Goal: Book appointment/travel/reservation

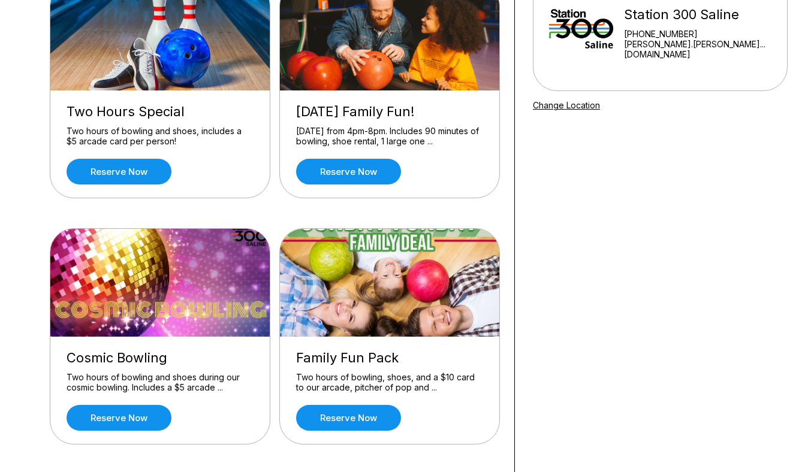
scroll to position [146, 0]
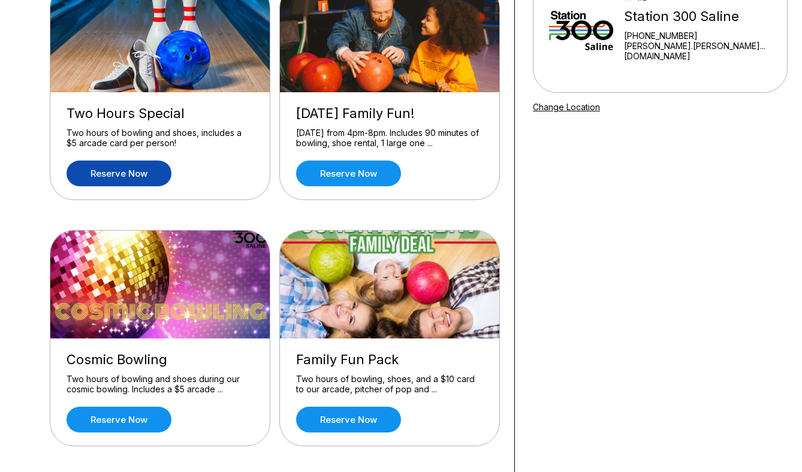
click at [147, 166] on link "Reserve now" at bounding box center [119, 174] width 105 height 26
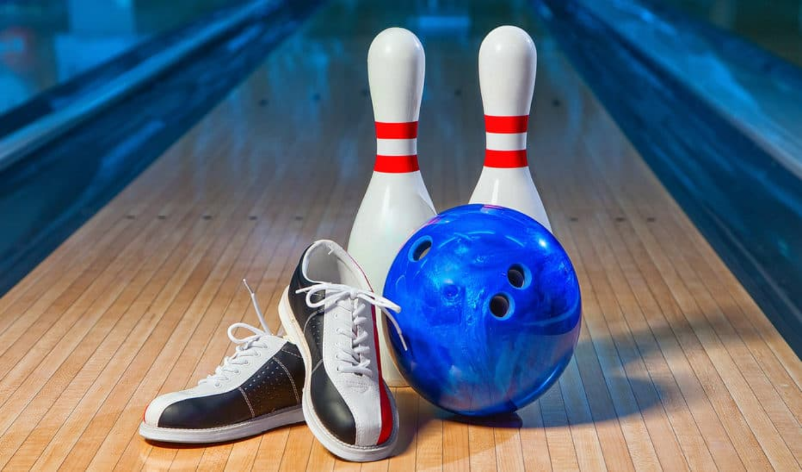
click at [143, 170] on icon at bounding box center [146, 167] width 7 height 7
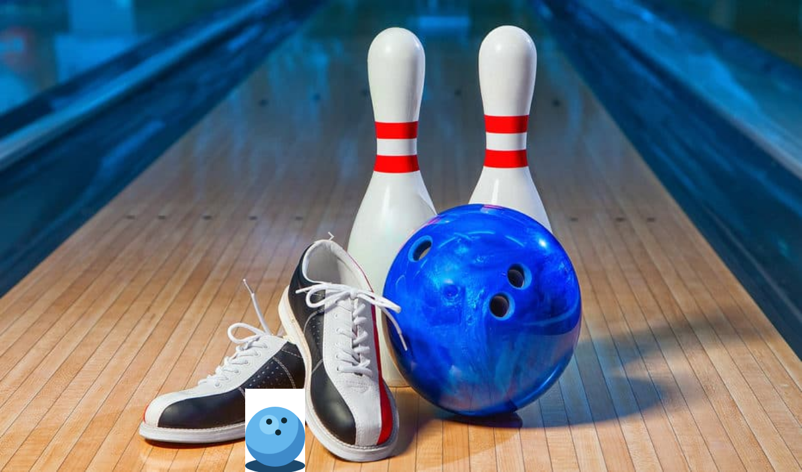
click at [159, 157] on icon at bounding box center [162, 153] width 7 height 7
type input "*"
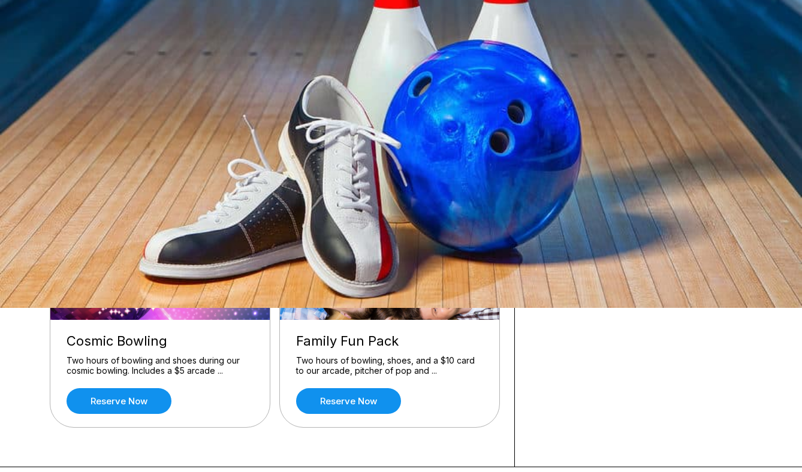
scroll to position [200, 0]
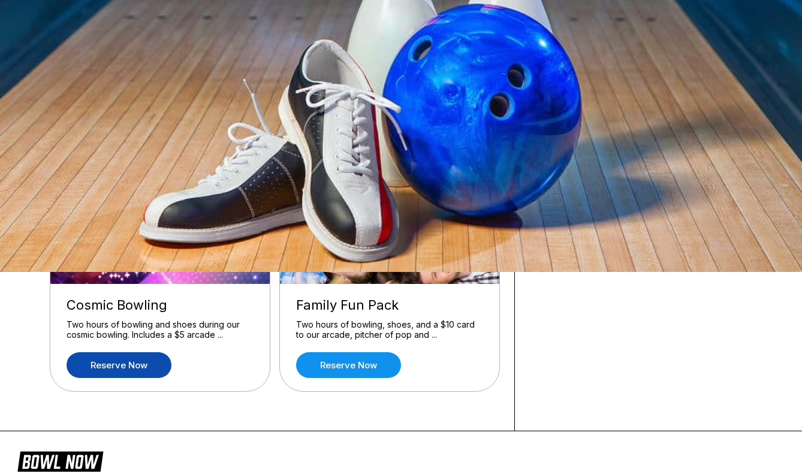
click at [128, 368] on link "Reserve now" at bounding box center [119, 365] width 105 height 26
